Goal: Browse casually: Explore the website without a specific task or goal

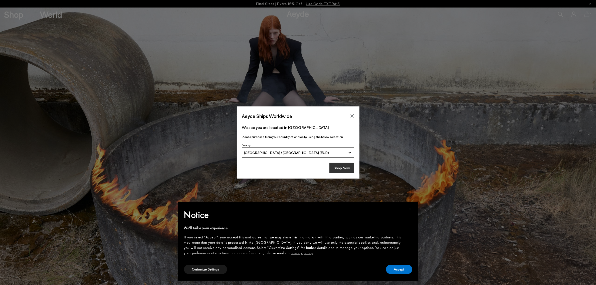
click at [351, 167] on button "Shop Now" at bounding box center [341, 168] width 25 height 11
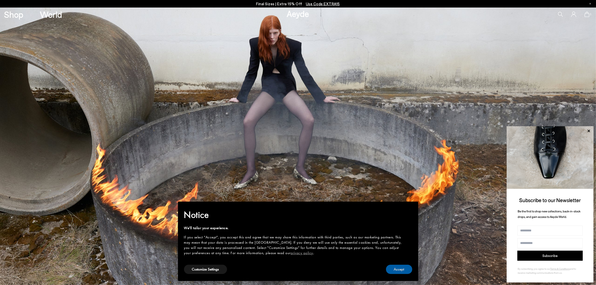
drag, startPoint x: 396, startPoint y: 270, endPoint x: 391, endPoint y: 266, distance: 5.4
click at [395, 269] on button "Accept" at bounding box center [399, 268] width 26 height 9
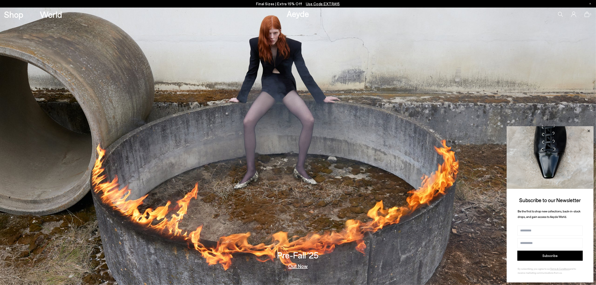
click at [588, 130] on icon at bounding box center [588, 131] width 7 height 7
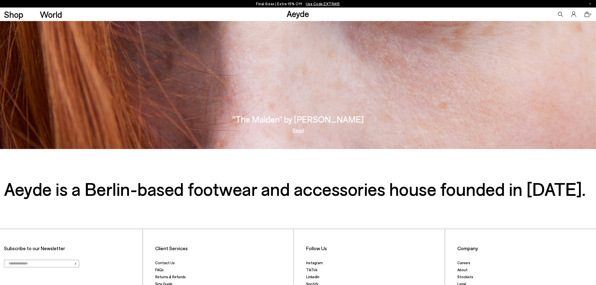
scroll to position [1284, 0]
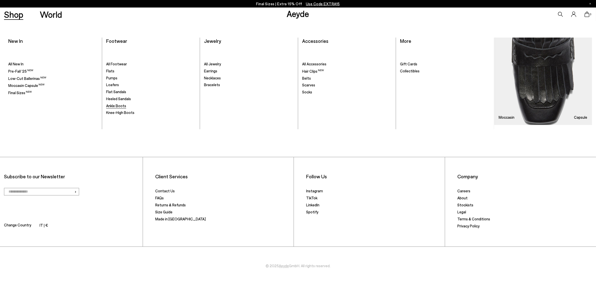
click at [117, 105] on span "Ankle Boots" at bounding box center [116, 105] width 20 height 5
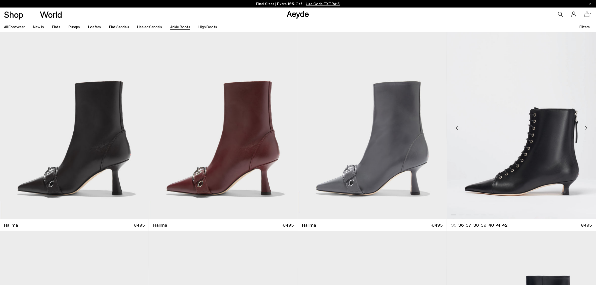
click at [585, 127] on div "Next slide" at bounding box center [585, 127] width 15 height 15
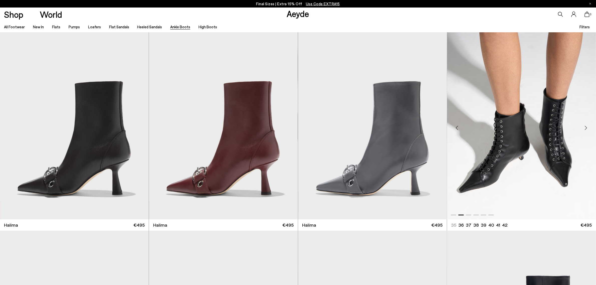
click at [584, 127] on div "Next slide" at bounding box center [585, 127] width 15 height 15
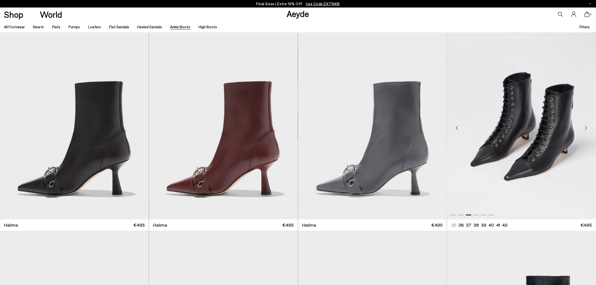
click at [584, 127] on div "Next slide" at bounding box center [585, 127] width 15 height 15
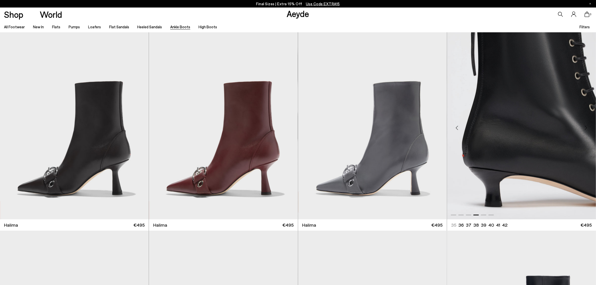
click at [584, 127] on div "Next slide" at bounding box center [585, 127] width 15 height 15
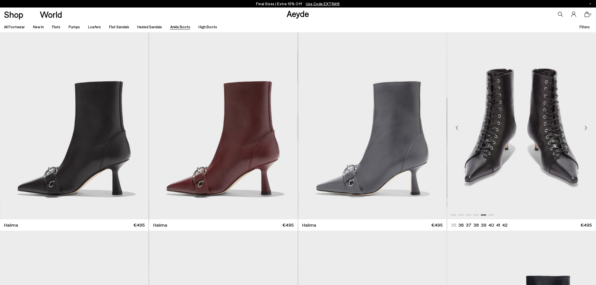
click at [584, 127] on div "Next slide" at bounding box center [585, 127] width 15 height 15
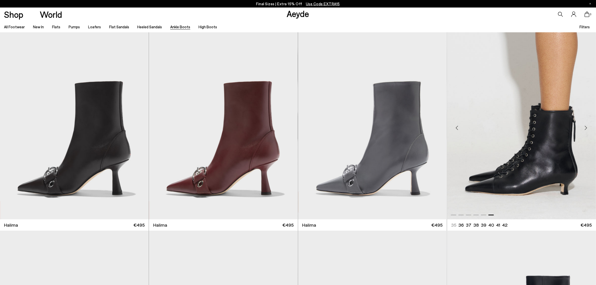
click at [584, 127] on div "Next slide" at bounding box center [585, 127] width 15 height 15
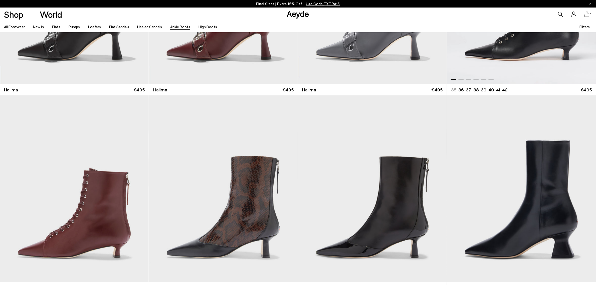
scroll to position [156, 0]
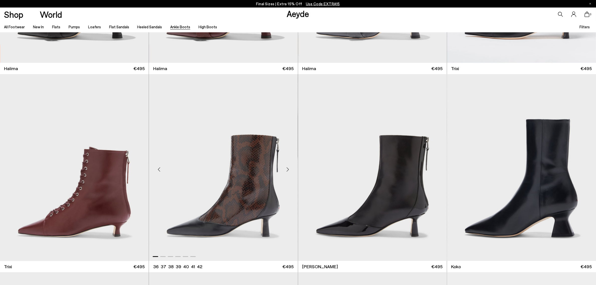
click at [289, 175] on div "Next slide" at bounding box center [287, 169] width 15 height 15
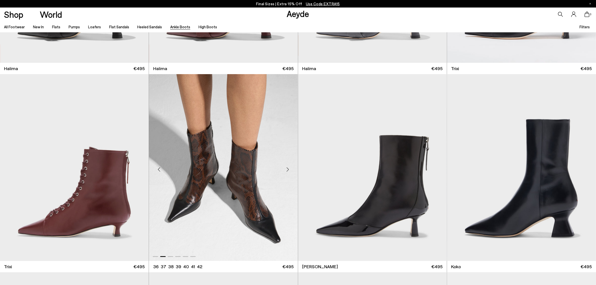
click at [289, 174] on div "Next slide" at bounding box center [287, 169] width 15 height 15
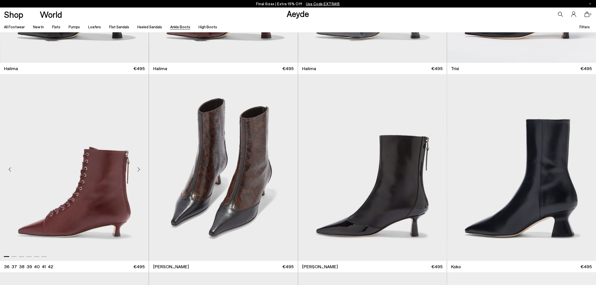
click at [140, 169] on div "Next slide" at bounding box center [138, 169] width 15 height 15
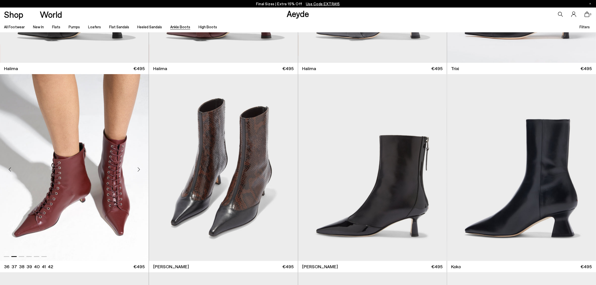
click at [140, 169] on div "Next slide" at bounding box center [138, 169] width 15 height 15
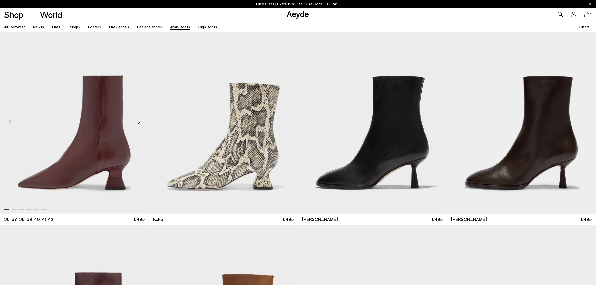
scroll to position [406, 0]
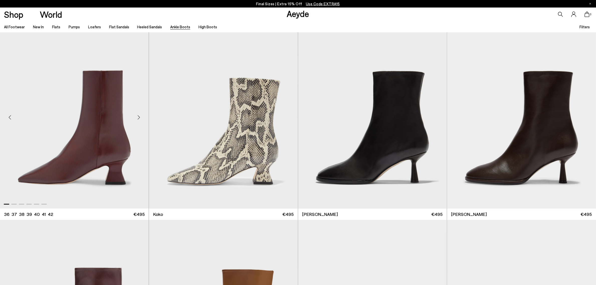
click at [140, 117] on div "Next slide" at bounding box center [138, 117] width 15 height 15
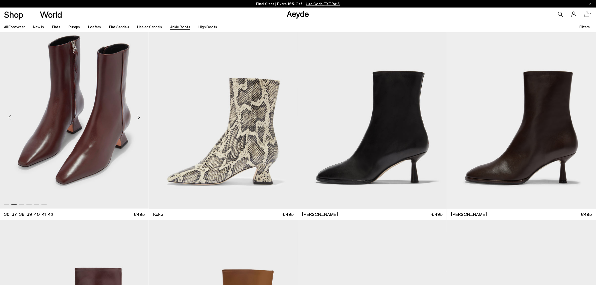
click at [140, 117] on div "Next slide" at bounding box center [138, 117] width 15 height 15
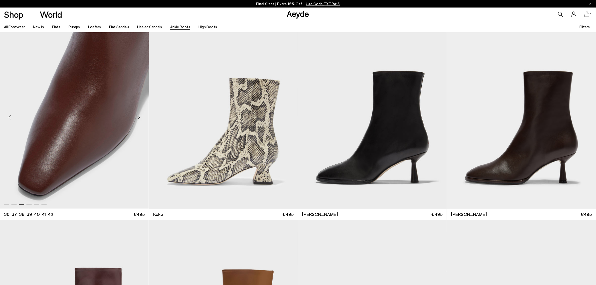
click at [140, 117] on div "Next slide" at bounding box center [138, 117] width 15 height 15
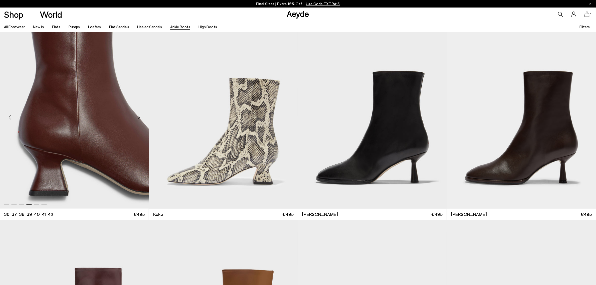
click at [140, 117] on div "Next slide" at bounding box center [138, 117] width 15 height 15
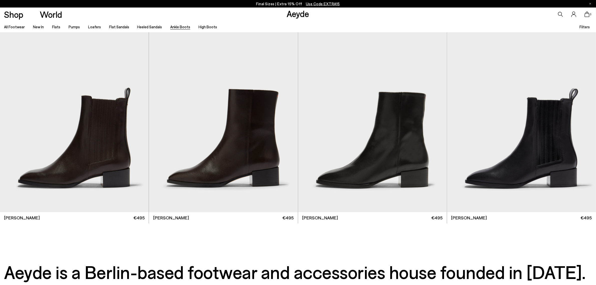
scroll to position [1558, 0]
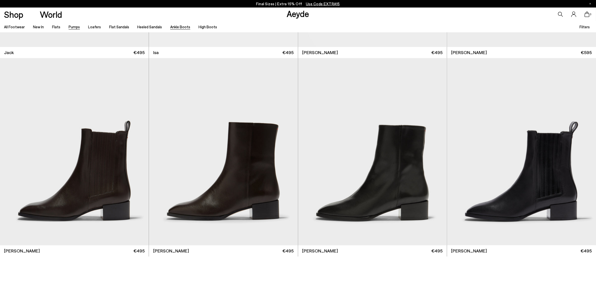
click at [76, 27] on link "Pumps" at bounding box center [74, 27] width 11 height 5
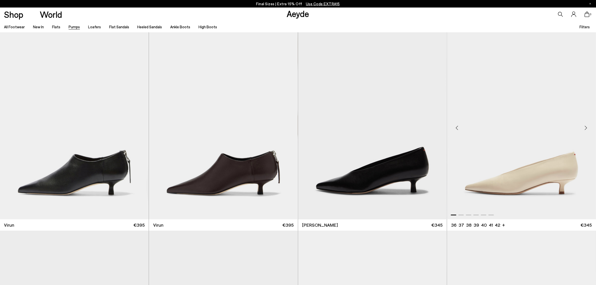
click at [585, 131] on div "Next slide" at bounding box center [585, 127] width 15 height 15
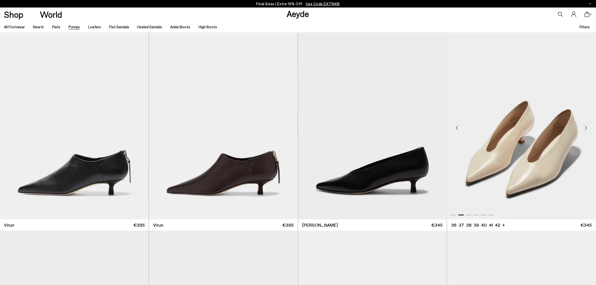
click at [585, 131] on div "Next slide" at bounding box center [585, 127] width 15 height 15
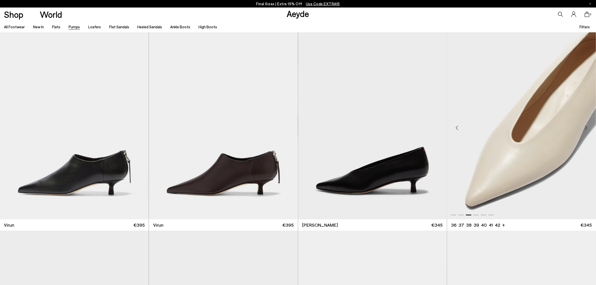
click at [585, 131] on div "Next slide" at bounding box center [585, 127] width 15 height 15
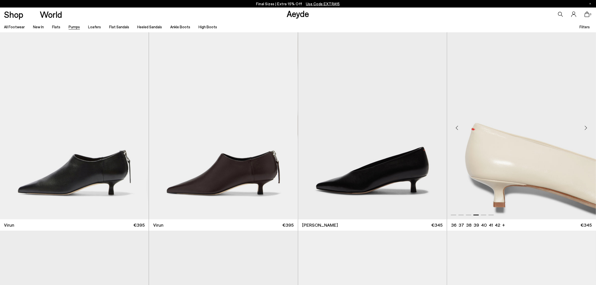
click at [585, 131] on div "Next slide" at bounding box center [585, 127] width 15 height 15
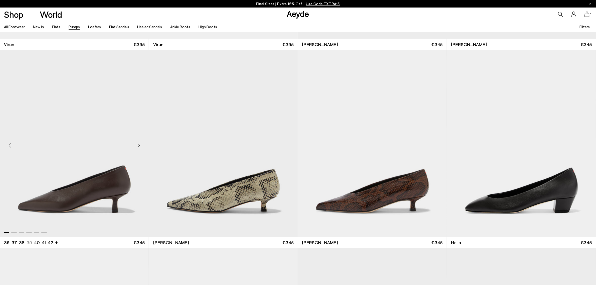
scroll to position [188, 0]
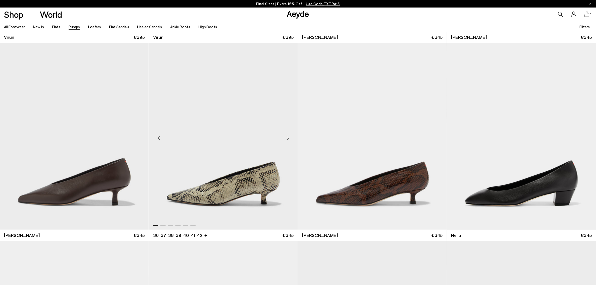
click at [291, 135] on div "Next slide" at bounding box center [287, 138] width 15 height 15
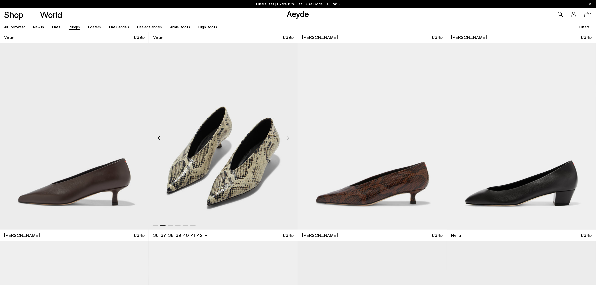
click at [291, 135] on div "Next slide" at bounding box center [287, 138] width 15 height 15
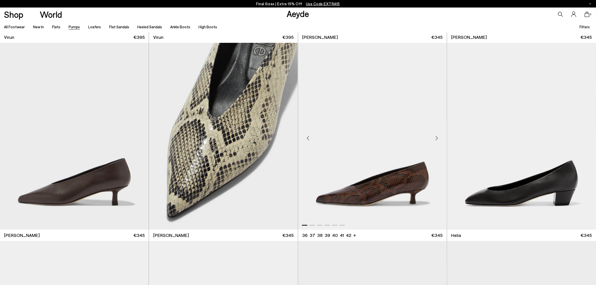
click at [437, 139] on div "Next slide" at bounding box center [436, 138] width 15 height 15
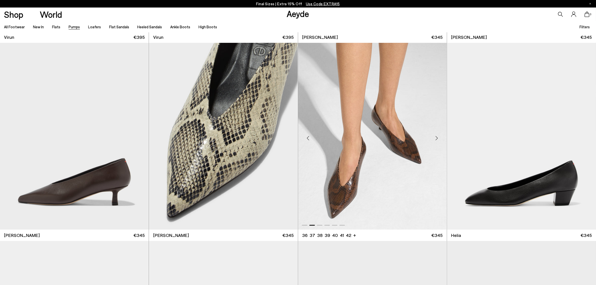
click at [436, 137] on div "Next slide" at bounding box center [436, 138] width 15 height 15
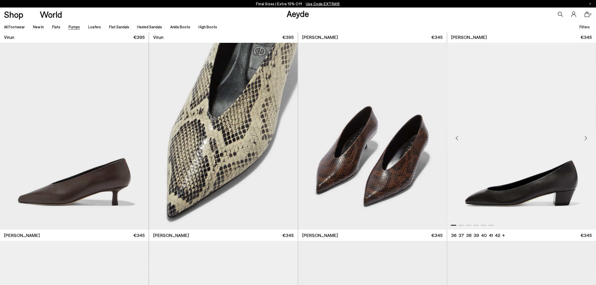
click at [581, 136] on div "Next slide" at bounding box center [585, 138] width 15 height 15
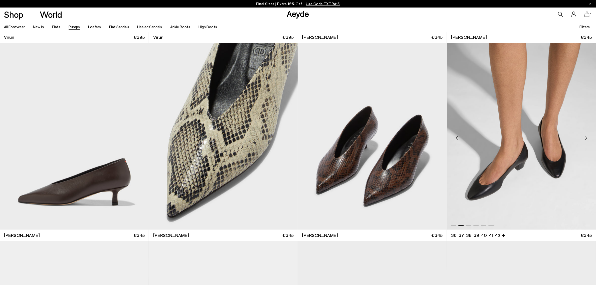
click at [583, 137] on div "Next slide" at bounding box center [585, 138] width 15 height 15
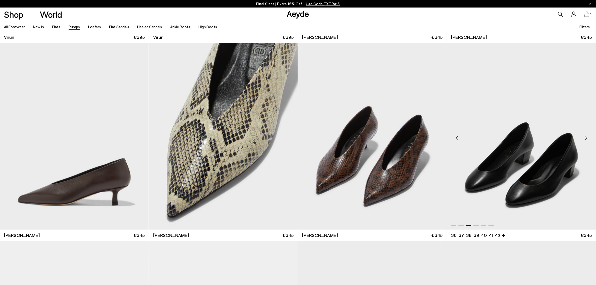
click at [583, 137] on div "Next slide" at bounding box center [585, 138] width 15 height 15
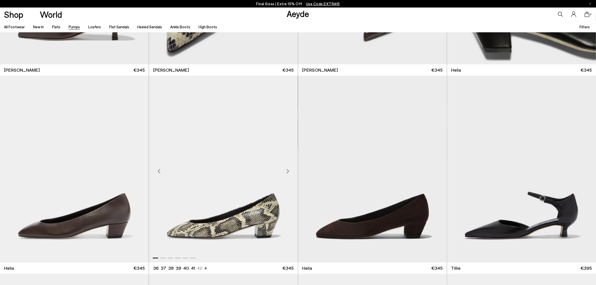
scroll to position [469, 0]
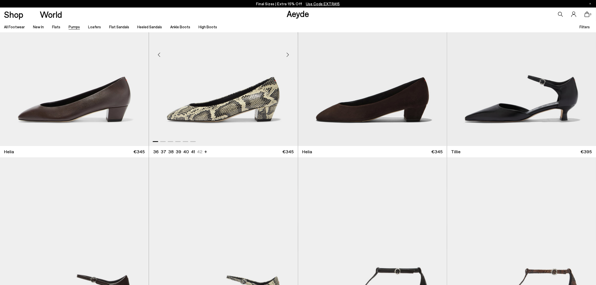
click at [287, 53] on div "Next slide" at bounding box center [287, 54] width 15 height 15
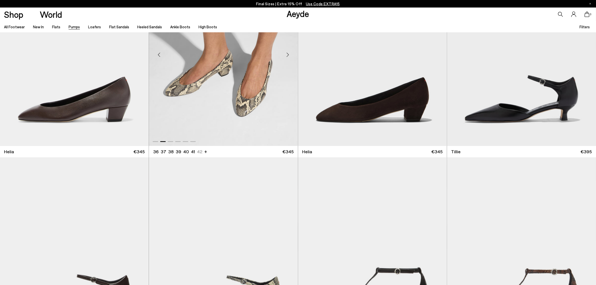
click at [287, 53] on div "Next slide" at bounding box center [287, 54] width 15 height 15
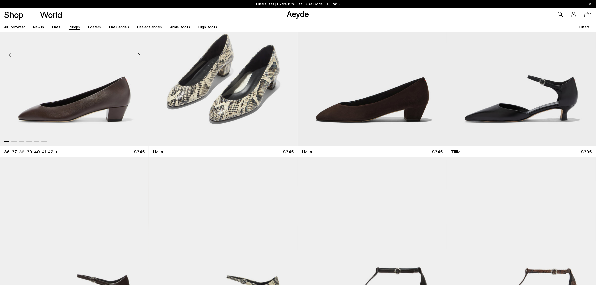
click at [138, 56] on div "Next slide" at bounding box center [138, 54] width 15 height 15
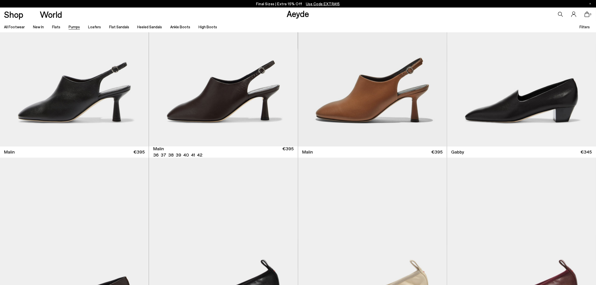
scroll to position [1063, 0]
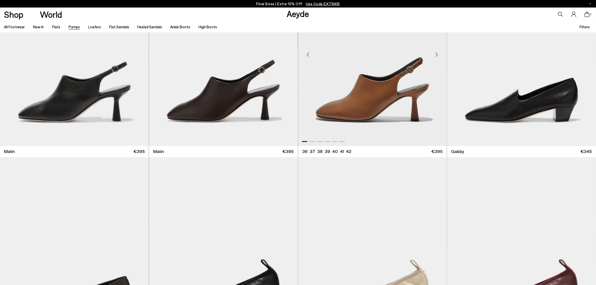
click at [436, 54] on div "Next slide" at bounding box center [436, 54] width 15 height 15
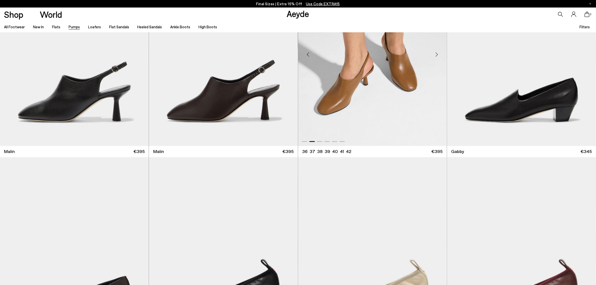
click at [436, 54] on div "Next slide" at bounding box center [436, 54] width 15 height 15
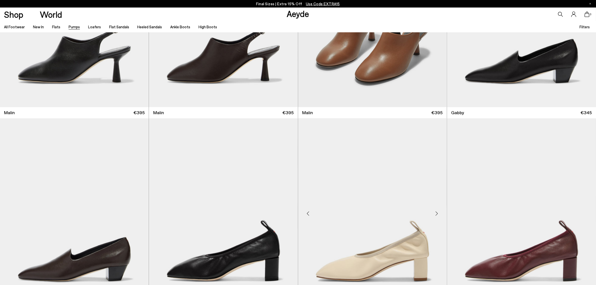
scroll to position [1251, 0]
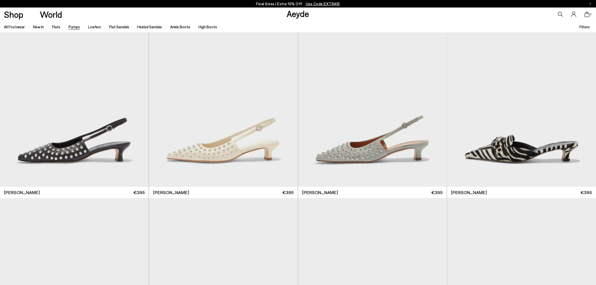
scroll to position [2783, 0]
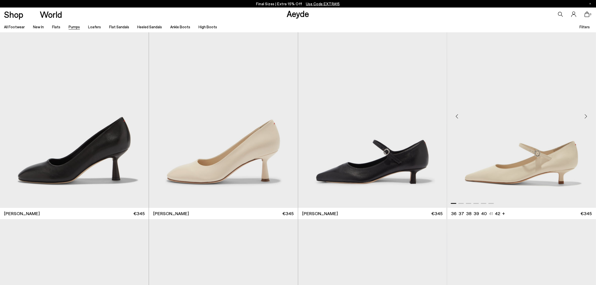
click at [586, 117] on div "Next slide" at bounding box center [585, 116] width 15 height 15
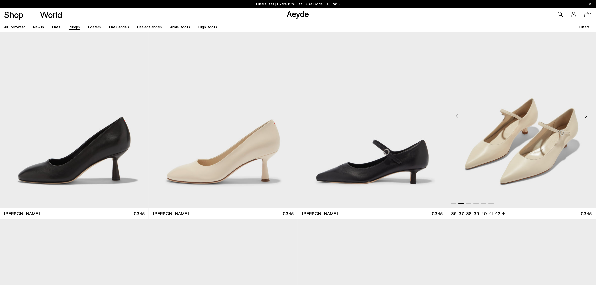
click at [586, 116] on div "Next slide" at bounding box center [585, 116] width 15 height 15
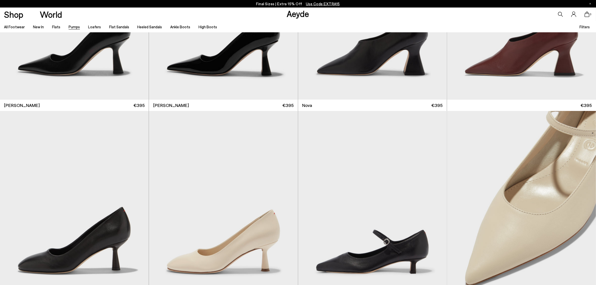
scroll to position [2564, 0]
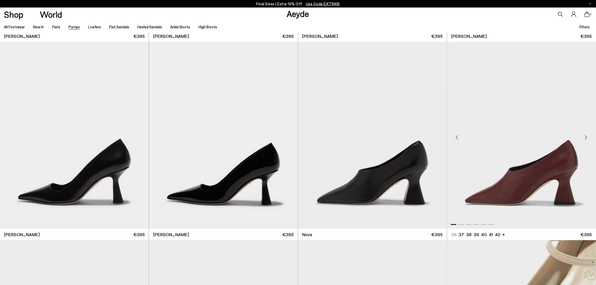
click at [589, 138] on div "Next slide" at bounding box center [585, 137] width 15 height 15
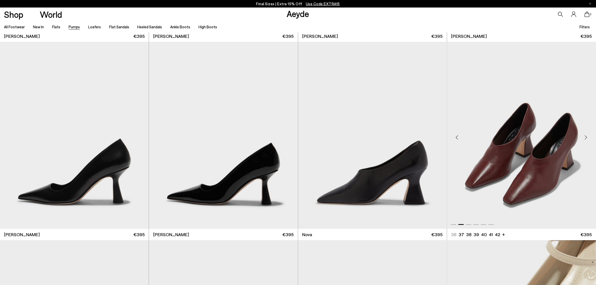
click at [587, 136] on div "Next slide" at bounding box center [585, 137] width 15 height 15
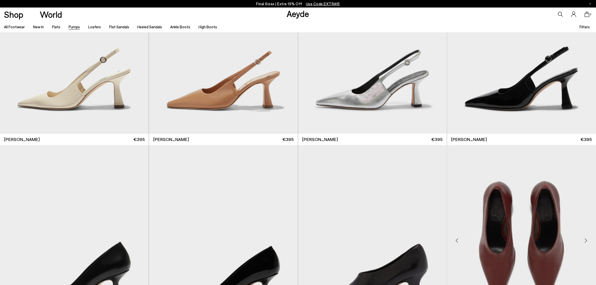
scroll to position [2376, 0]
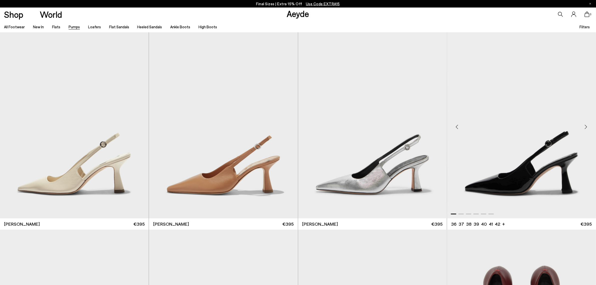
click at [586, 127] on div "Next slide" at bounding box center [585, 126] width 15 height 15
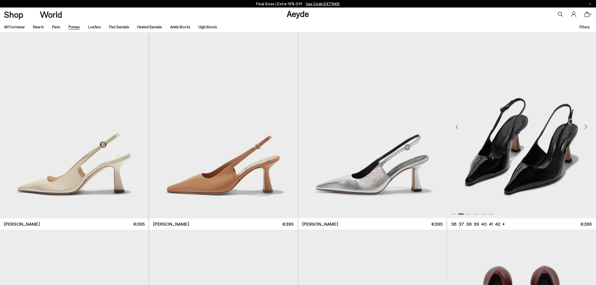
click at [585, 127] on div "Next slide" at bounding box center [585, 126] width 15 height 15
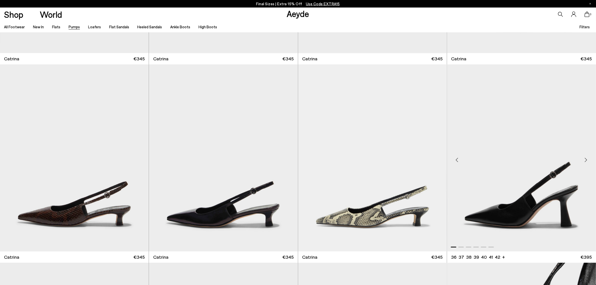
scroll to position [2126, 0]
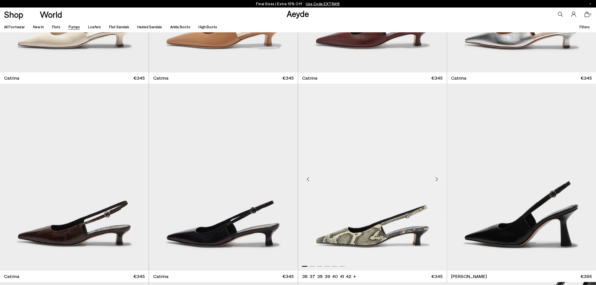
click at [435, 181] on div "Next slide" at bounding box center [436, 179] width 15 height 15
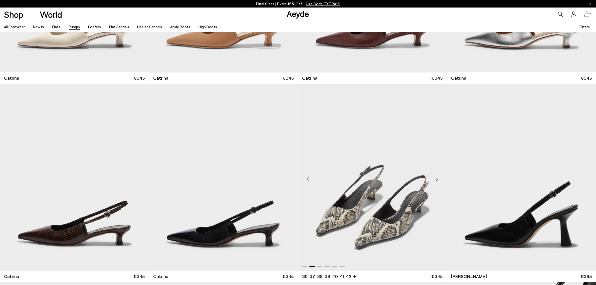
click at [435, 180] on div "Next slide" at bounding box center [436, 179] width 15 height 15
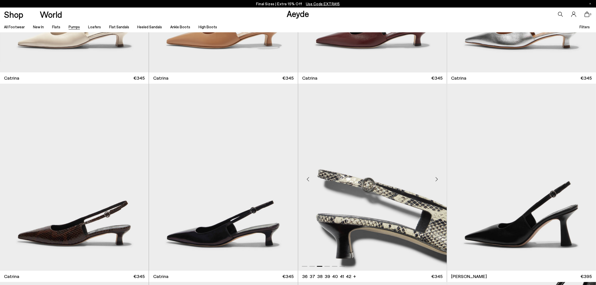
click at [438, 179] on div "Next slide" at bounding box center [436, 179] width 15 height 15
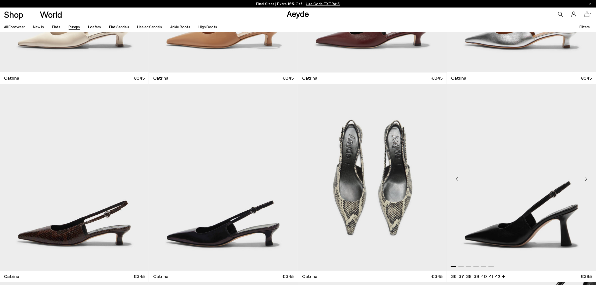
click at [584, 180] on div "Next slide" at bounding box center [585, 179] width 15 height 15
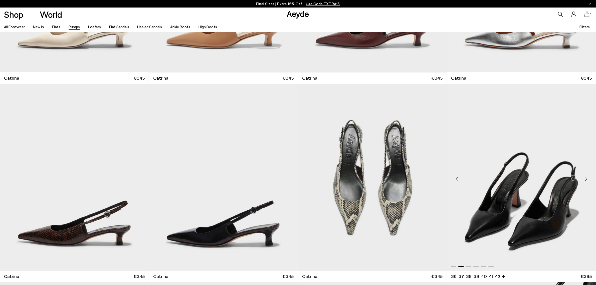
click at [581, 179] on div "Next slide" at bounding box center [585, 179] width 15 height 15
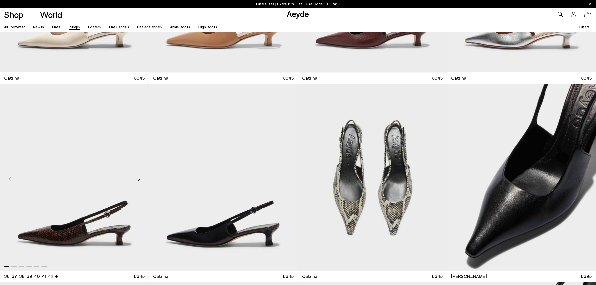
click at [138, 176] on div "Next slide" at bounding box center [138, 179] width 15 height 15
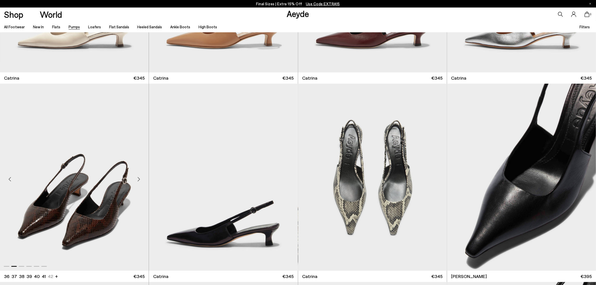
click at [138, 176] on div "Next slide" at bounding box center [138, 179] width 15 height 15
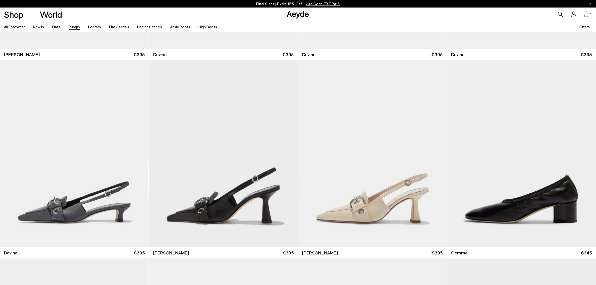
scroll to position [1219, 0]
